Goal: Information Seeking & Learning: Learn about a topic

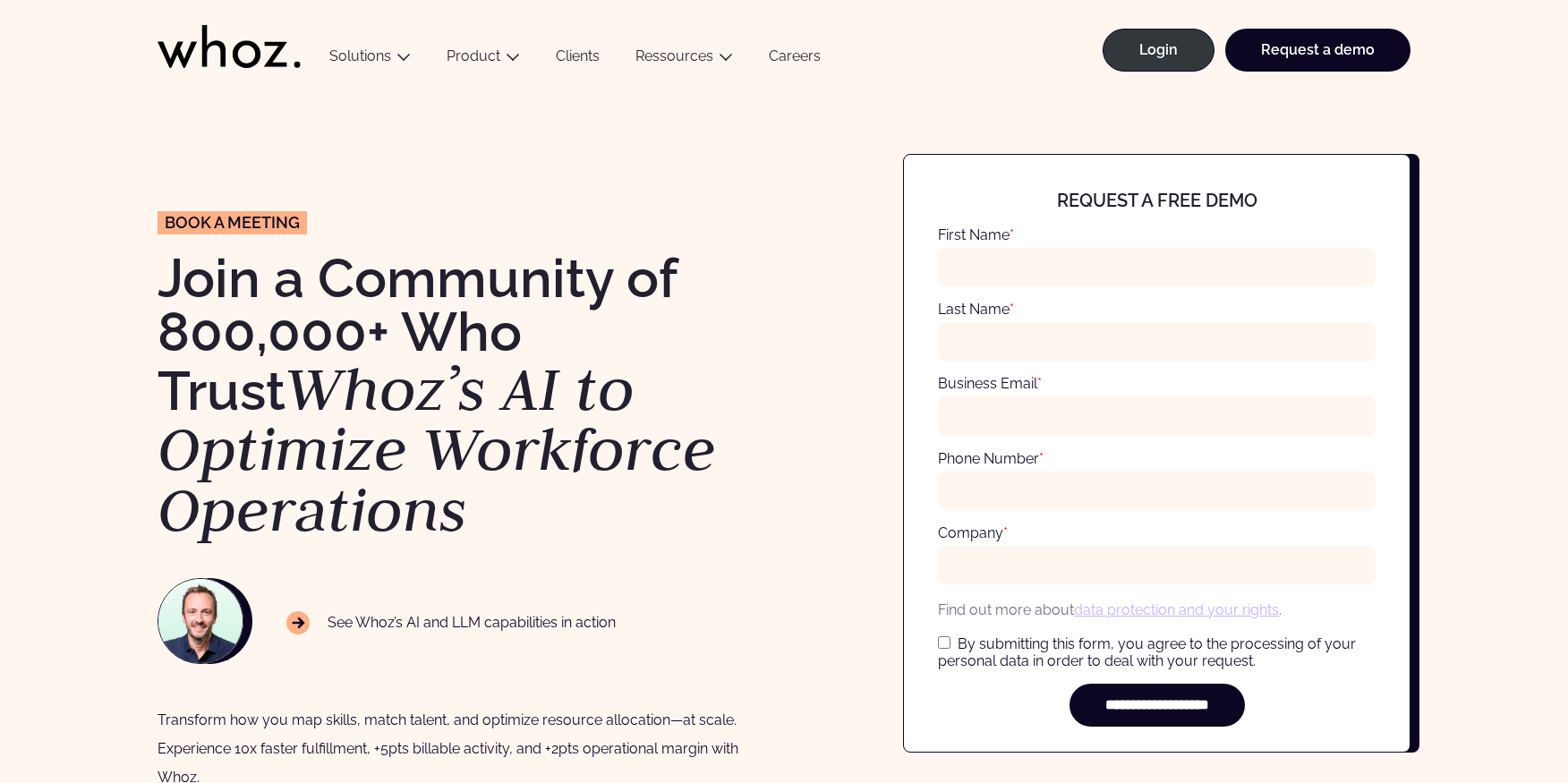
click at [585, 54] on link "Clients" at bounding box center [577, 59] width 80 height 24
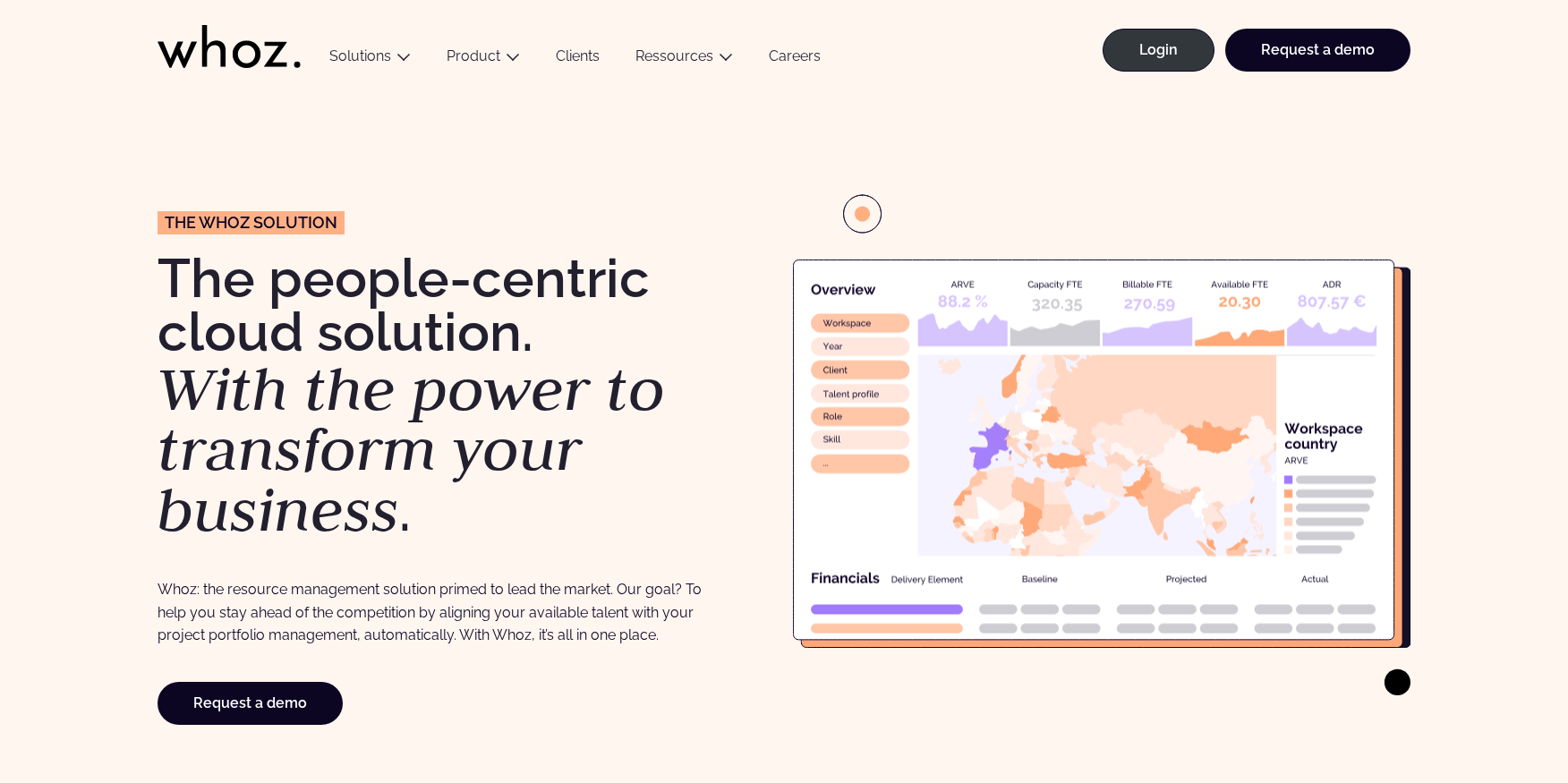
click at [584, 57] on link "Clients" at bounding box center [577, 59] width 80 height 24
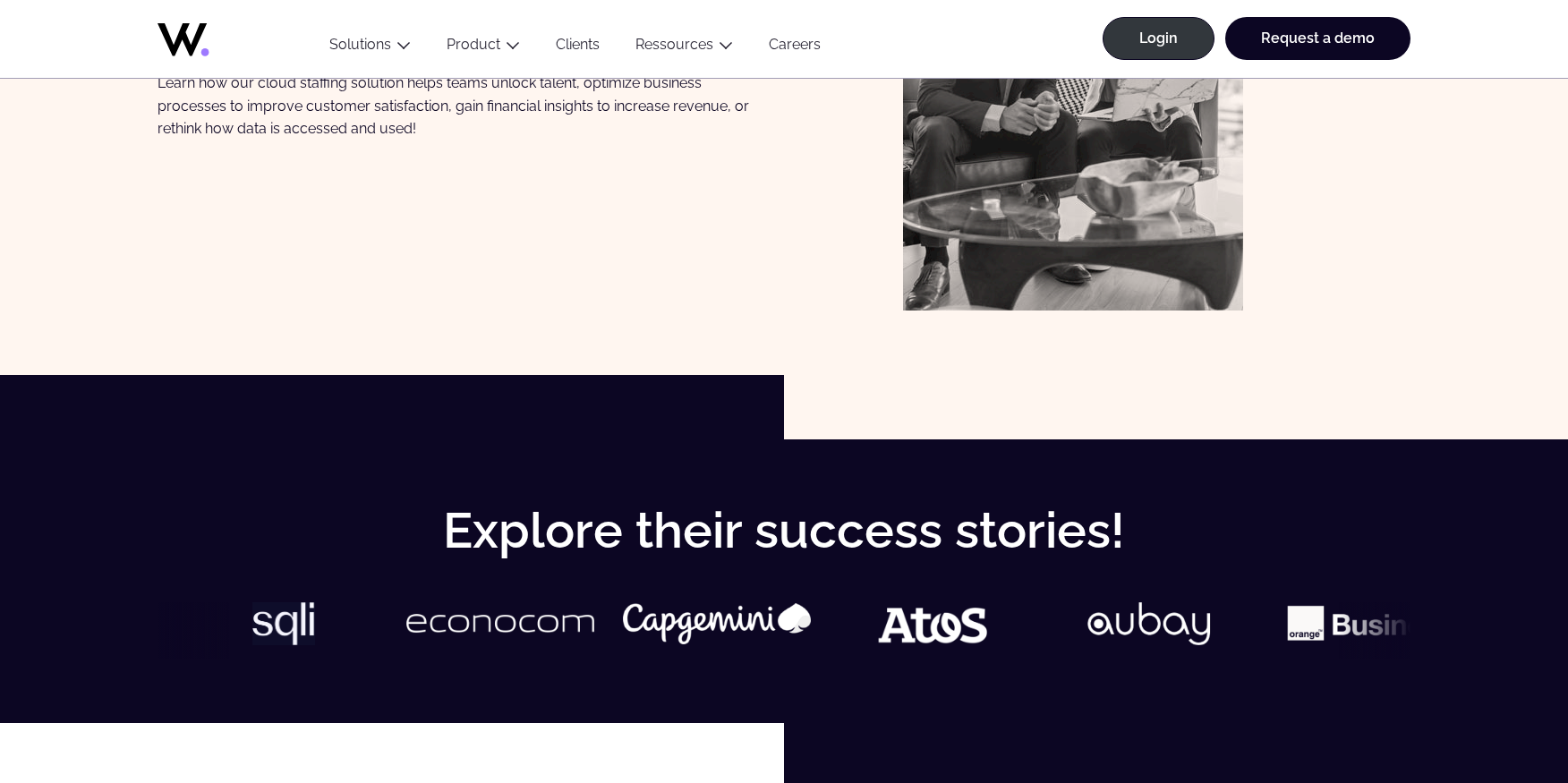
scroll to position [274, 0]
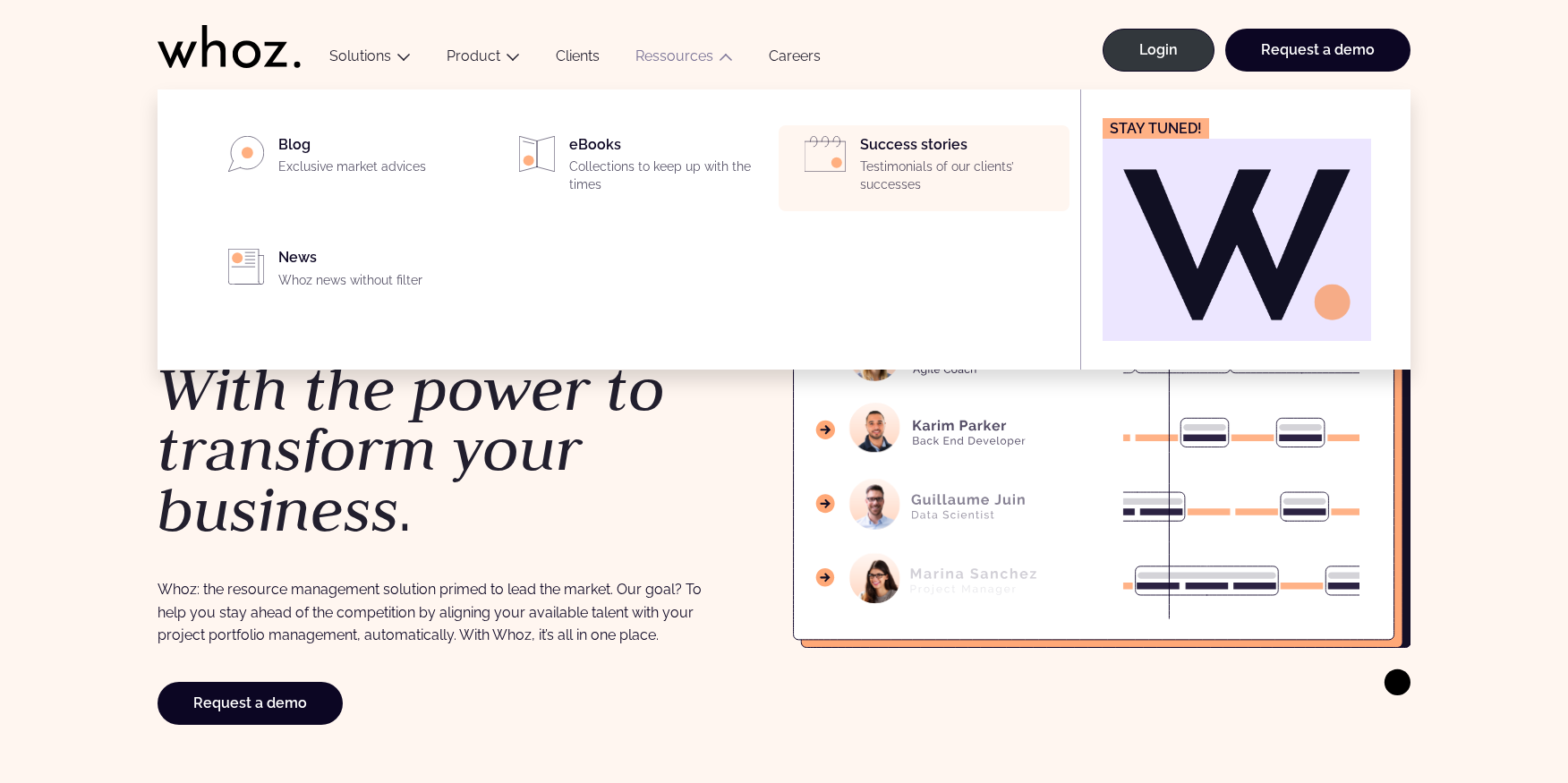
click at [927, 145] on div "Success stories Testimonials of our clients’ successes" at bounding box center [959, 168] width 199 height 64
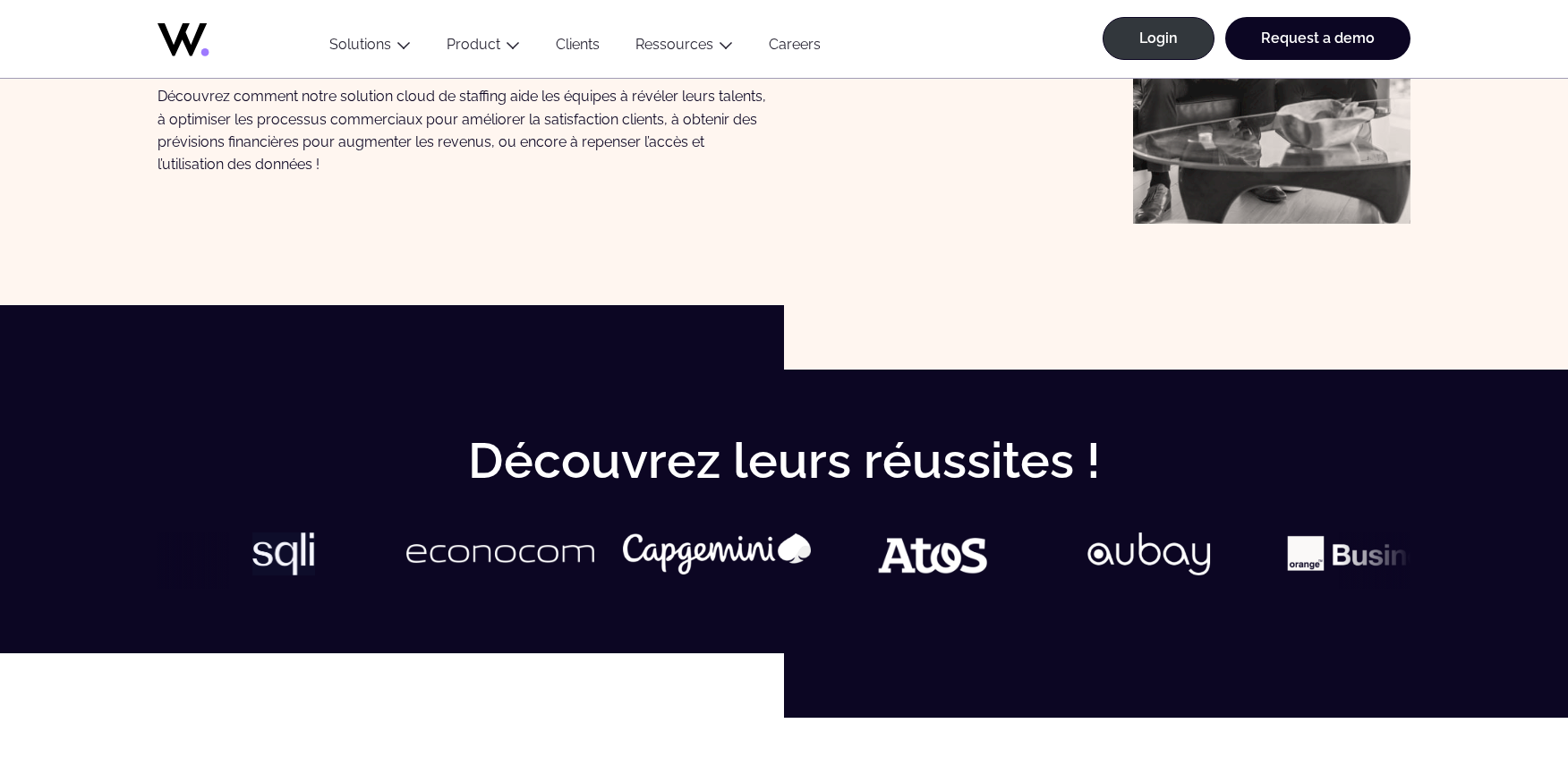
scroll to position [456, 0]
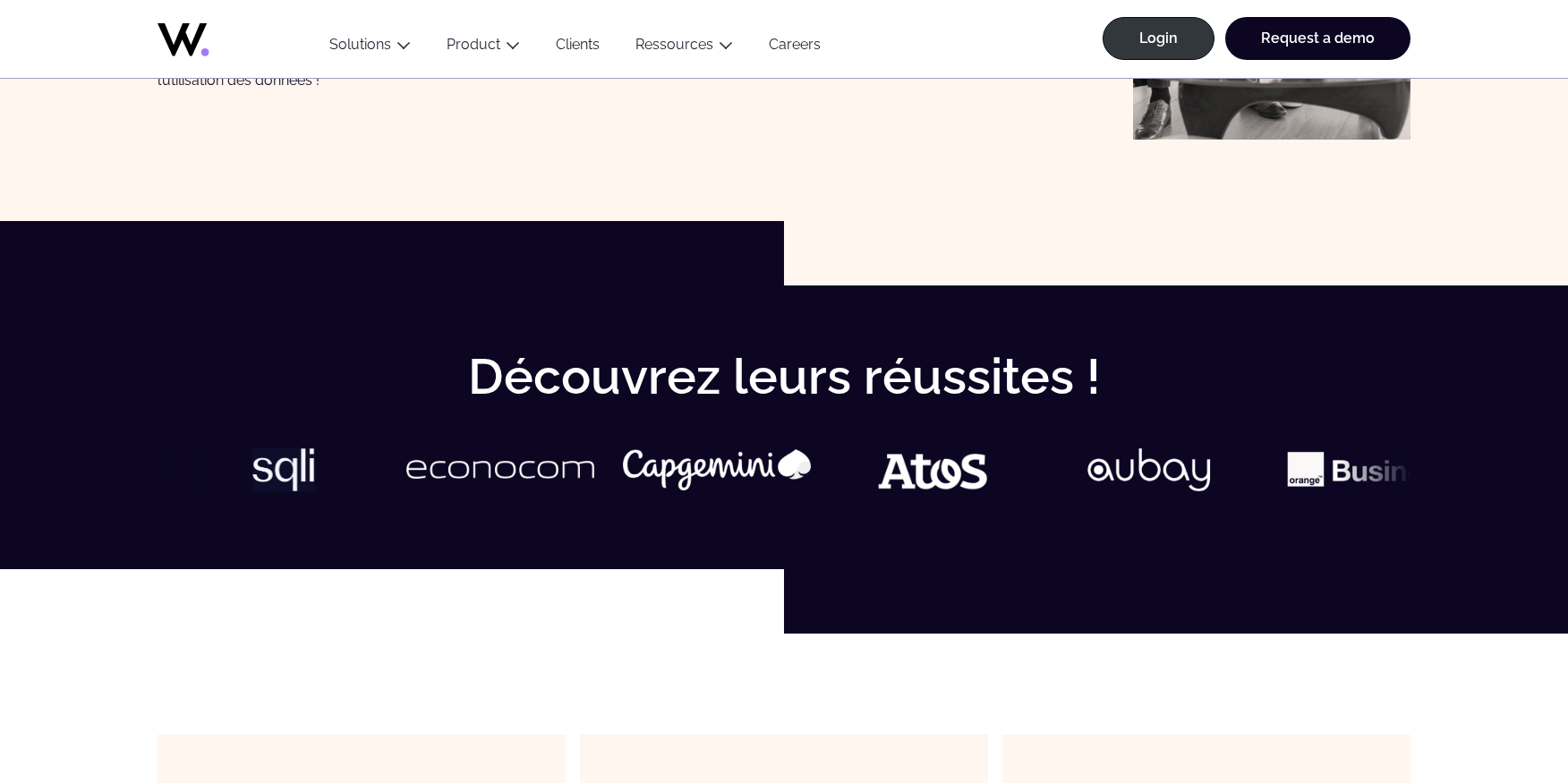
click at [655, 462] on img at bounding box center [672, 470] width 188 height 42
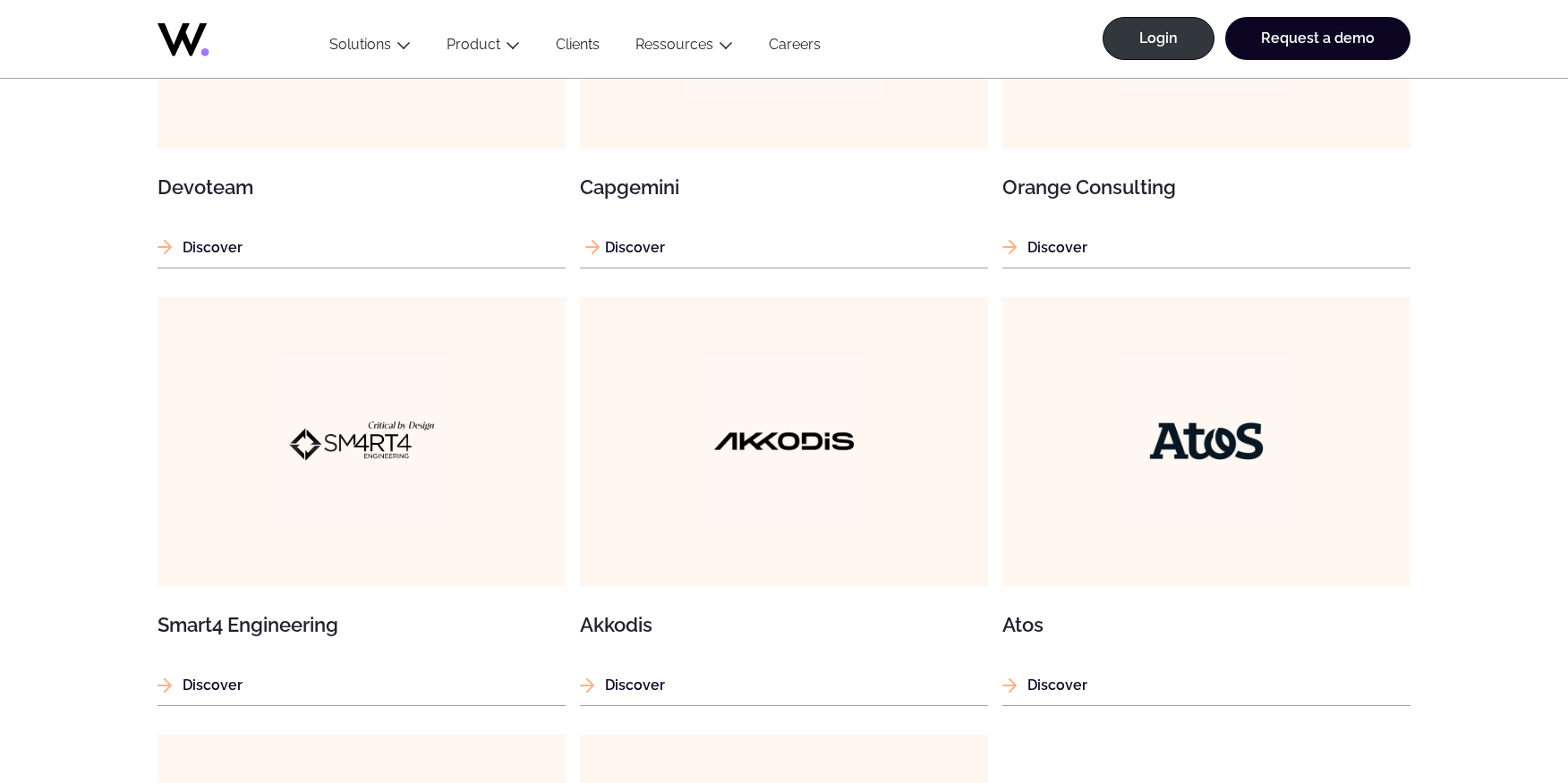
scroll to position [1186, 0]
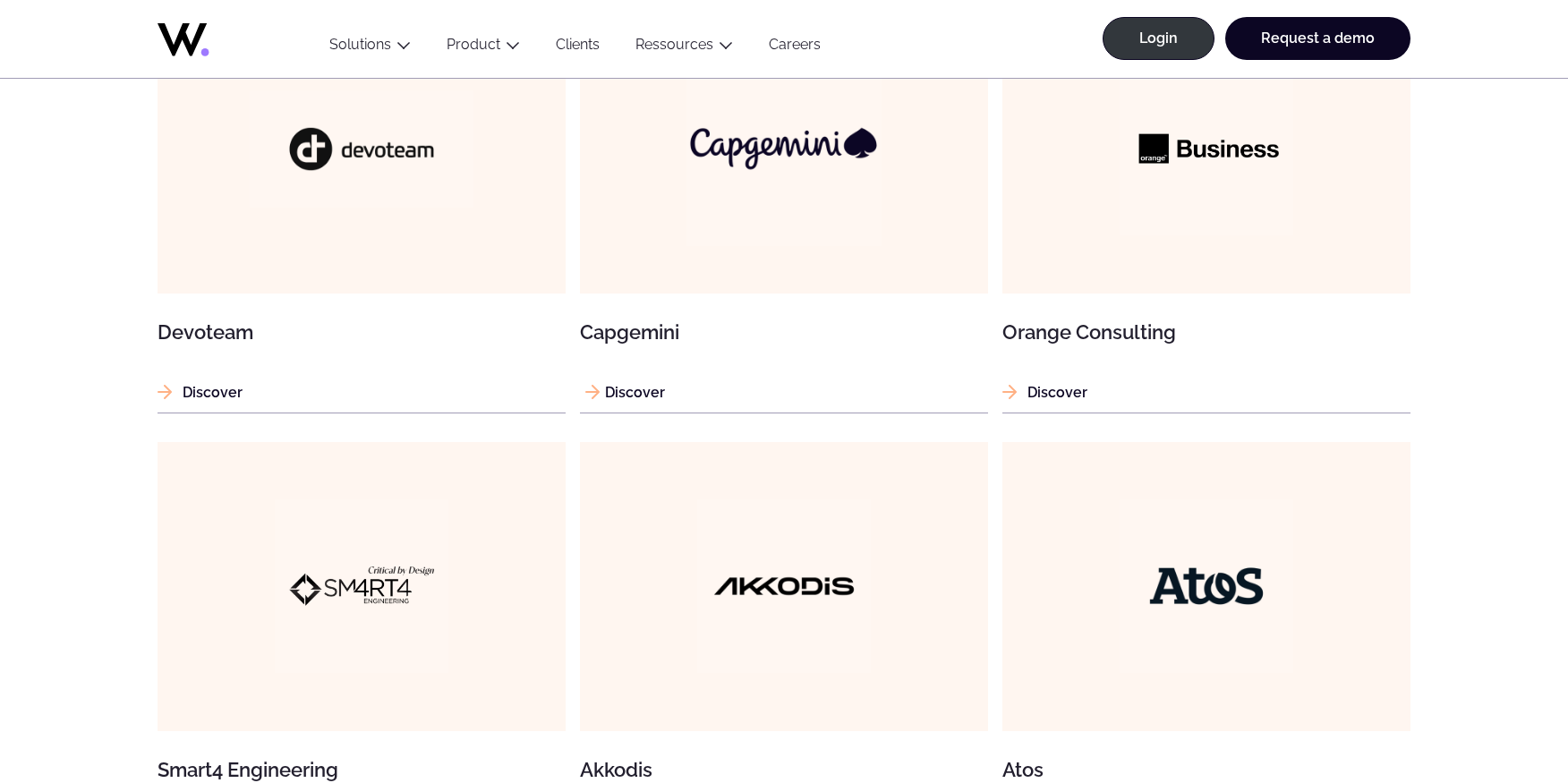
click at [650, 379] on article "Capgemini Discover" at bounding box center [784, 209] width 408 height 409
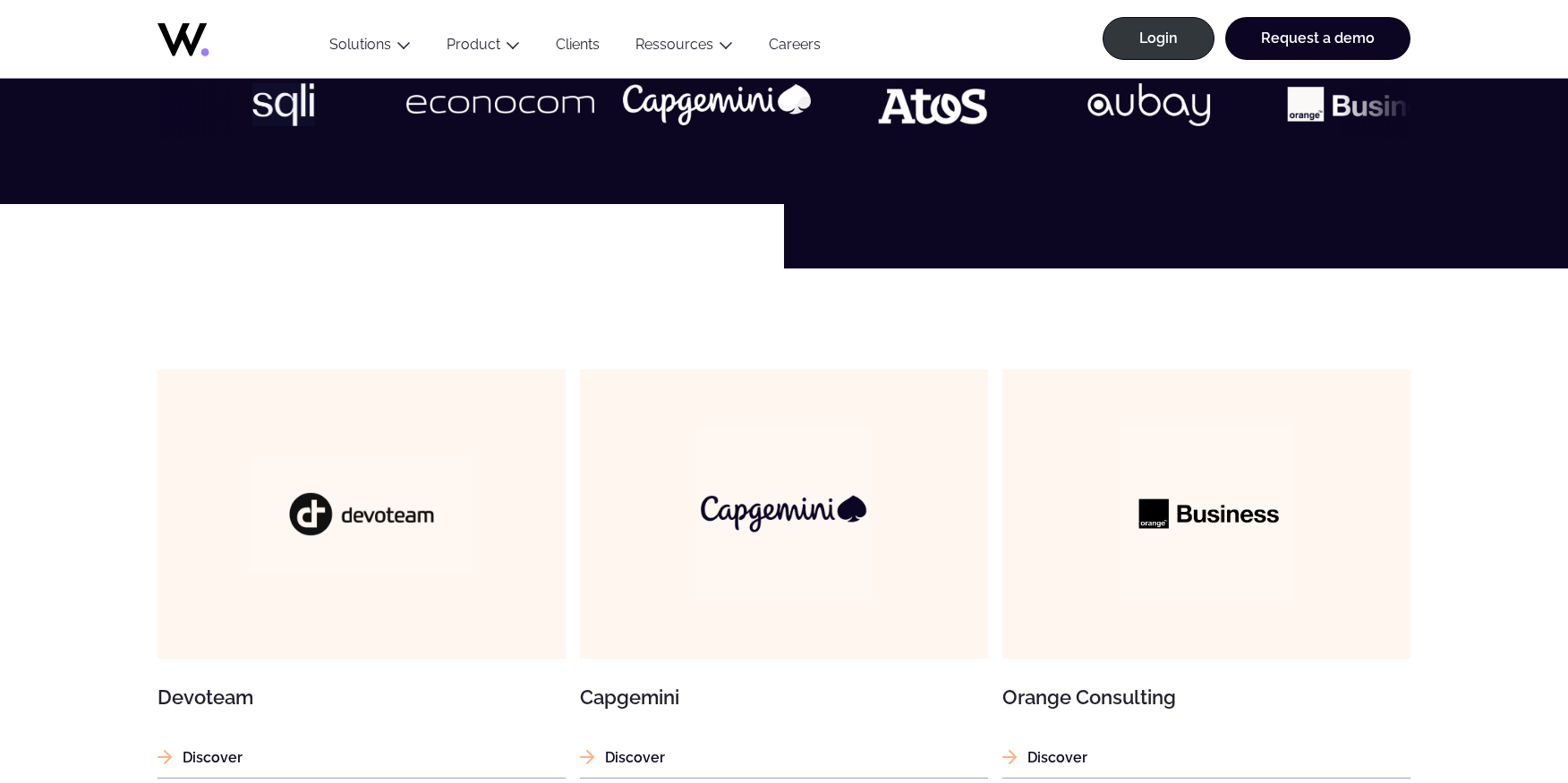
scroll to position [821, 0]
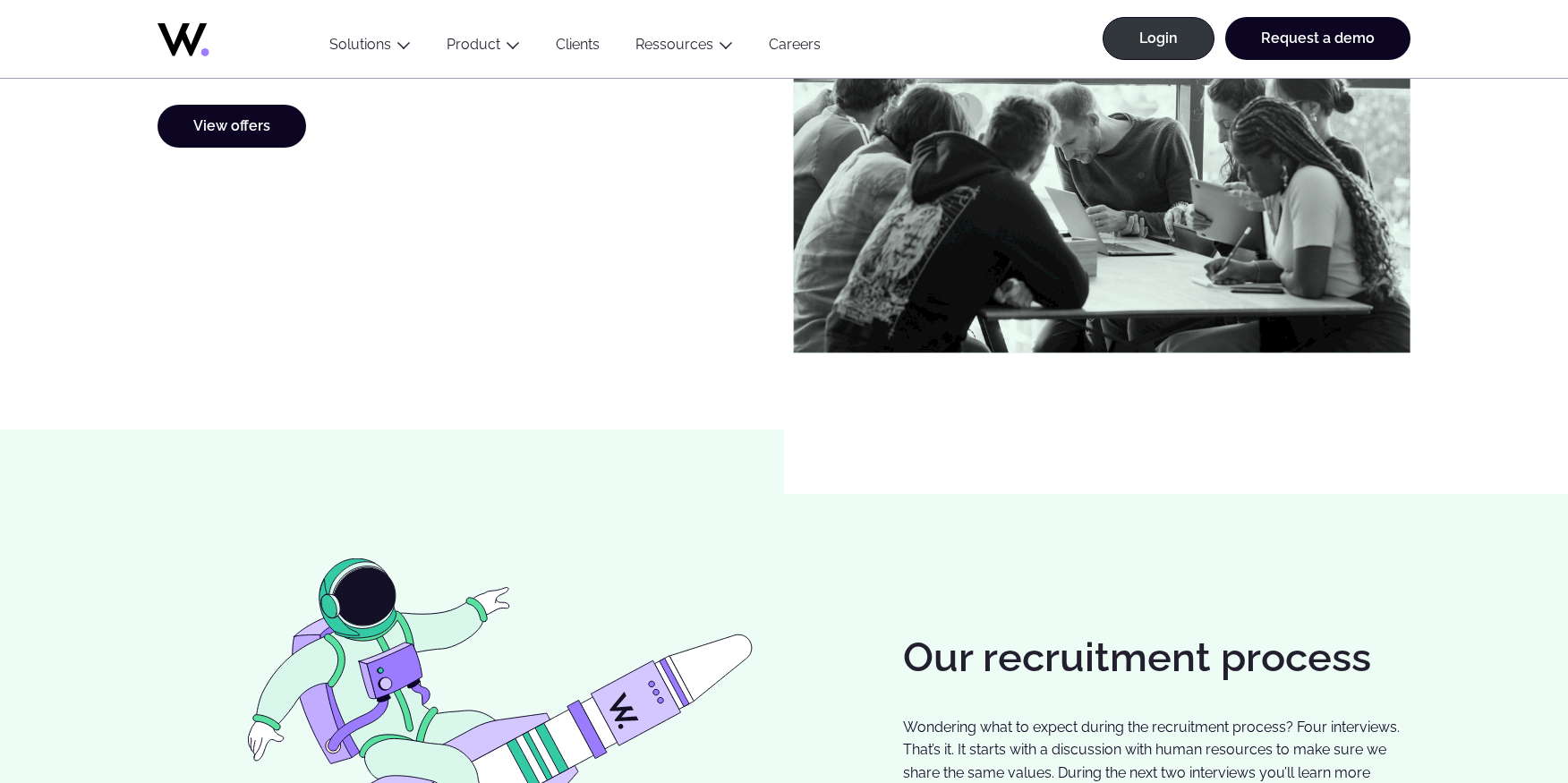
scroll to position [1186, 0]
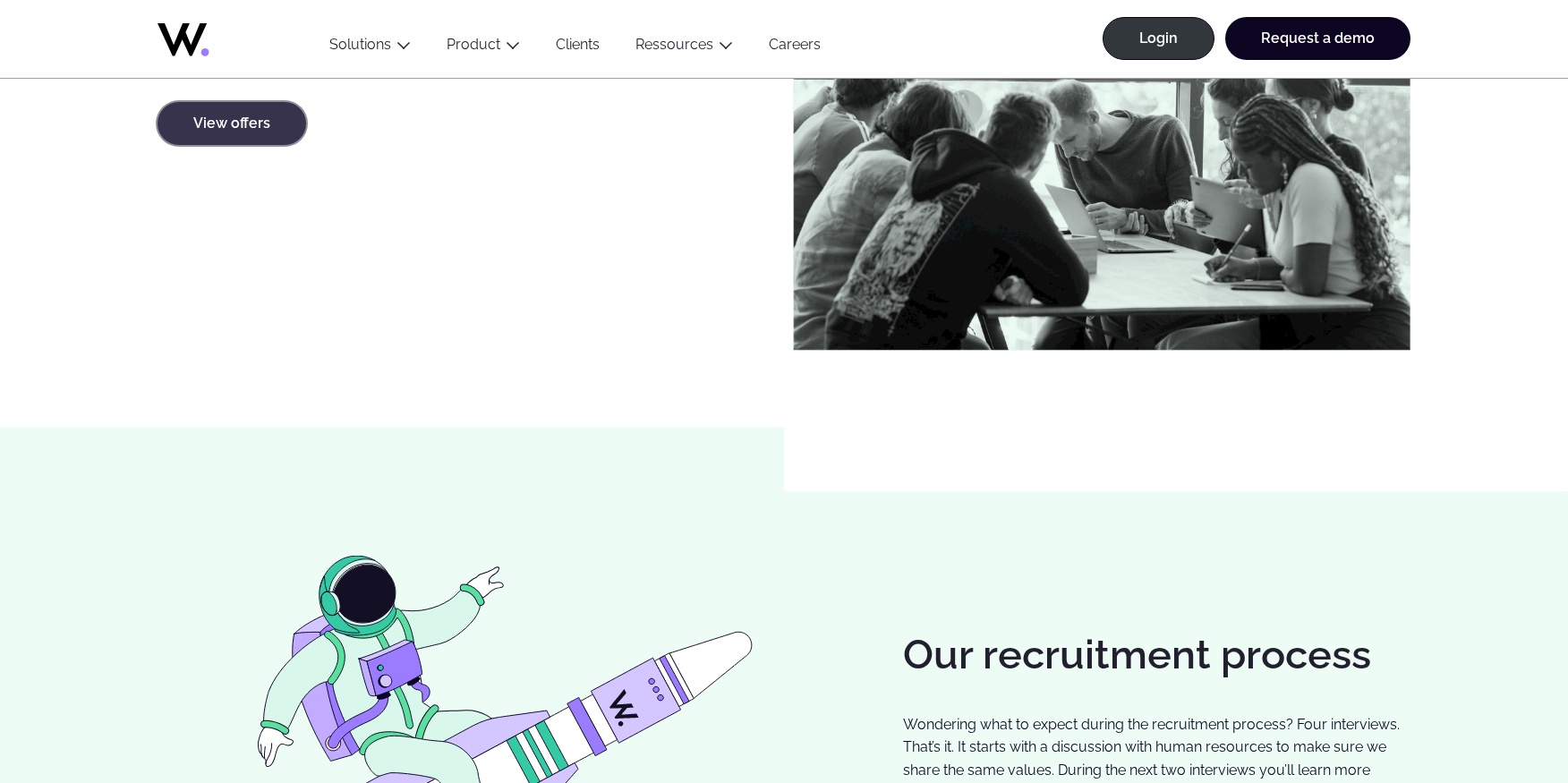
click at [220, 121] on link "View offers" at bounding box center [231, 123] width 148 height 43
